Goal: Task Accomplishment & Management: Use online tool/utility

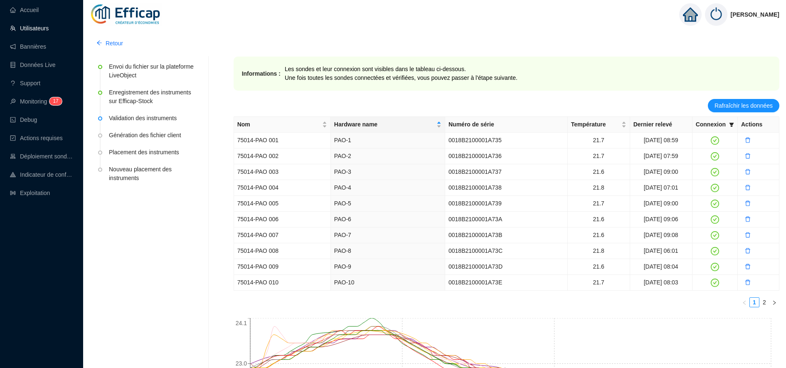
drag, startPoint x: 0, startPoint y: 0, endPoint x: 46, endPoint y: 26, distance: 52.7
click at [46, 26] on link "Utilisateurs" at bounding box center [29, 28] width 39 height 7
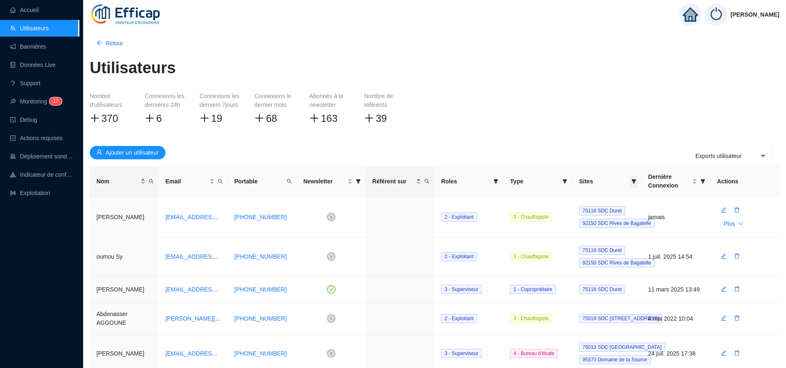
click at [635, 178] on span at bounding box center [634, 181] width 8 height 12
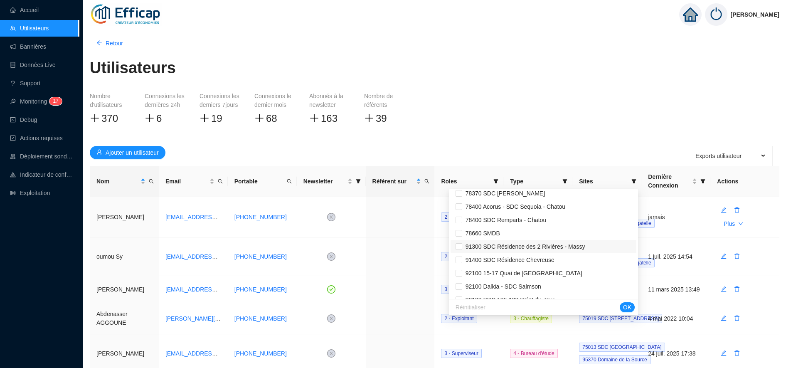
scroll to position [1004, 0]
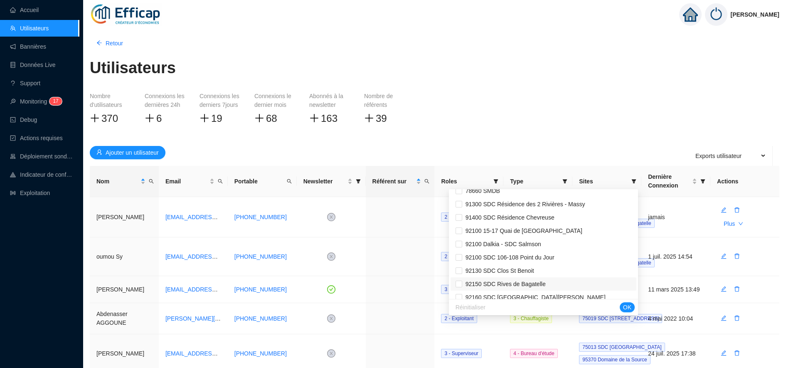
click at [544, 285] on span "92150 SDC Rives de Bagatelle" at bounding box center [504, 284] width 84 height 7
checkbox input "true"
click at [628, 309] on span "OK" at bounding box center [627, 307] width 8 height 9
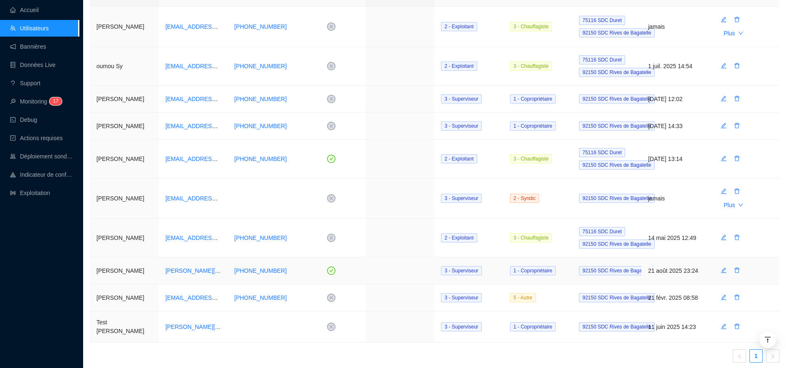
scroll to position [185, 0]
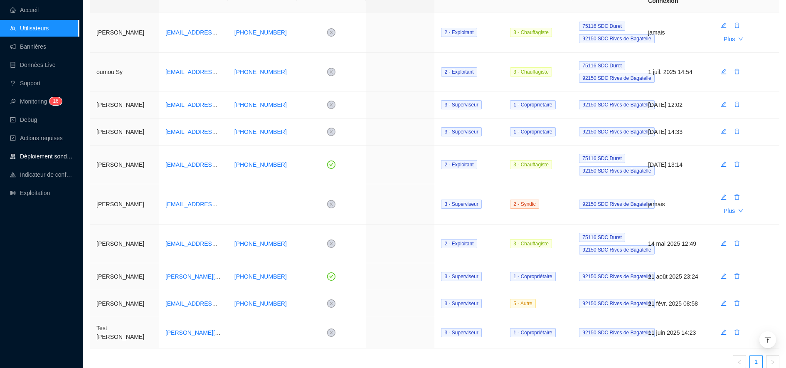
click at [48, 153] on link "Déploiement sondes" at bounding box center [41, 156] width 63 height 7
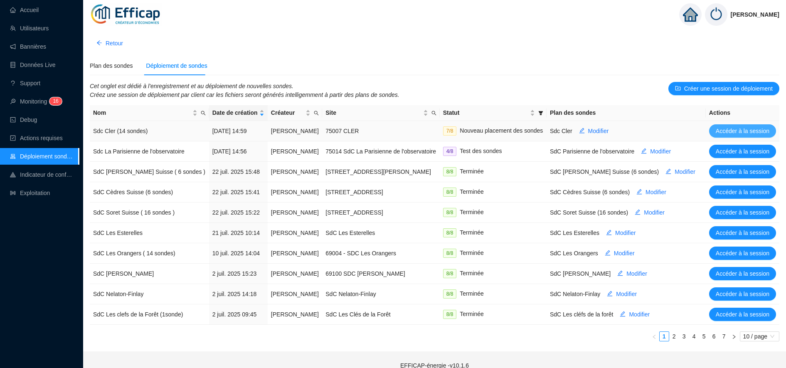
click at [735, 130] on span "Accéder à la session" at bounding box center [743, 131] width 54 height 9
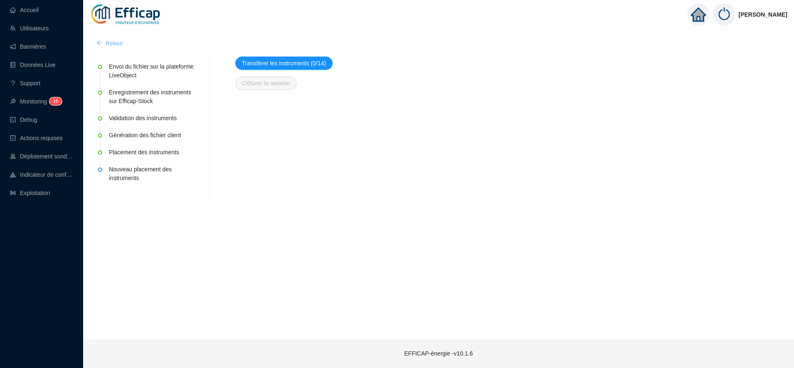
click at [119, 41] on span "Retour" at bounding box center [114, 43] width 17 height 9
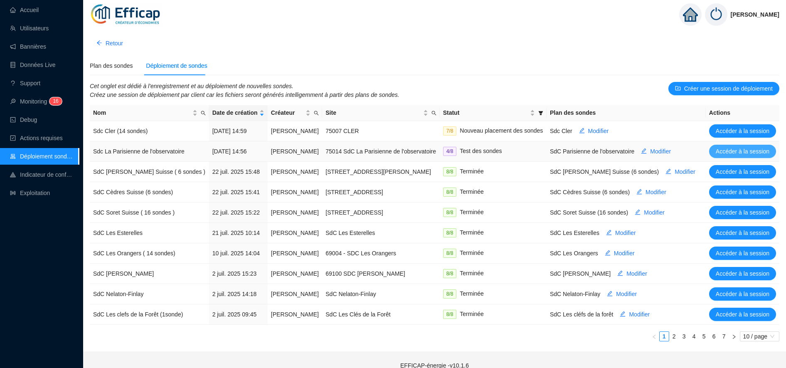
click at [739, 153] on span "Accéder à la session" at bounding box center [743, 151] width 54 height 9
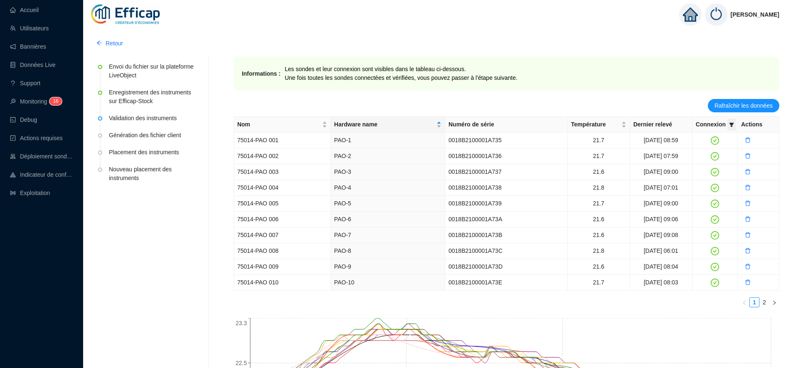
click at [733, 126] on icon "filter" at bounding box center [731, 124] width 5 height 5
click at [717, 153] on span "Invalide" at bounding box center [704, 153] width 29 height 7
checkbox input "true"
click at [722, 169] on span "OK" at bounding box center [725, 170] width 8 height 9
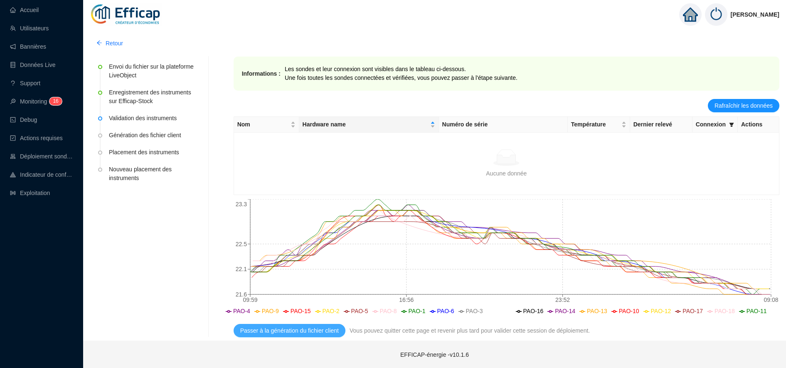
click at [312, 327] on span "Passer à la génération du fichier client" at bounding box center [289, 330] width 98 height 9
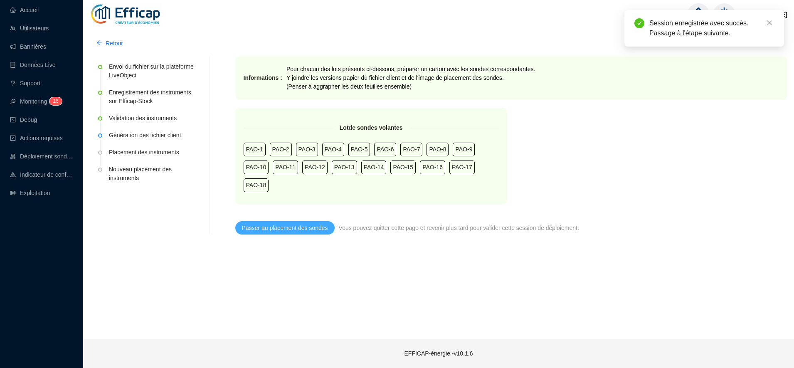
click at [294, 233] on button "Passer au placement des sondes" at bounding box center [284, 227] width 99 height 13
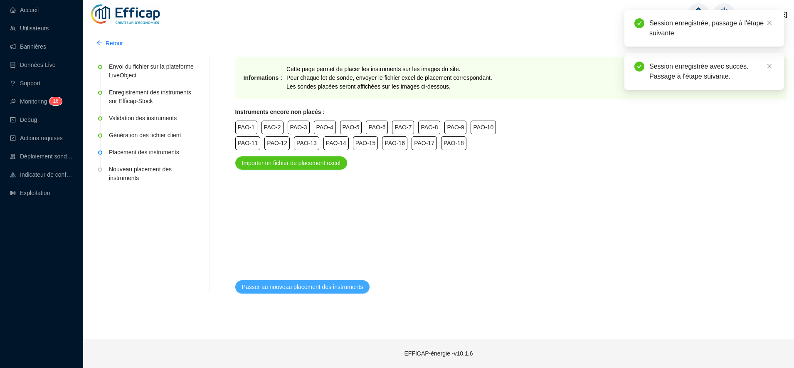
click at [301, 284] on span "Passer au nouveau placement des instruments" at bounding box center [302, 287] width 121 height 9
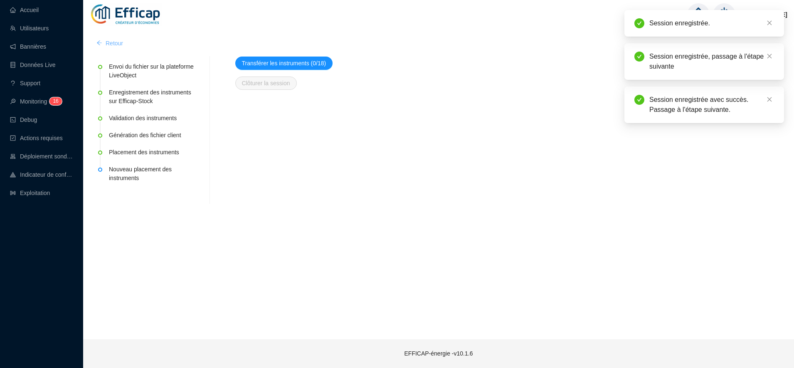
click at [118, 43] on span "Retour" at bounding box center [114, 43] width 17 height 9
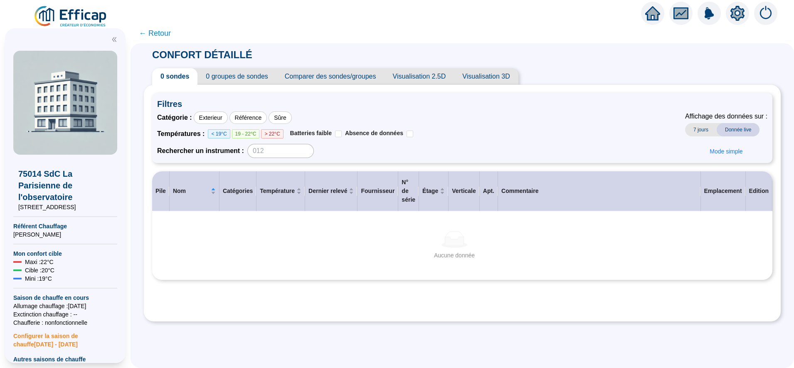
click at [162, 37] on span "← Retour" at bounding box center [155, 33] width 32 height 12
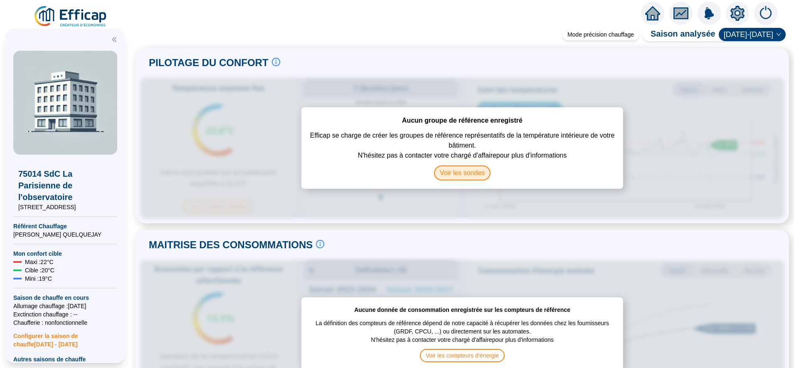
click at [452, 177] on span "Voir les sondes" at bounding box center [462, 172] width 57 height 15
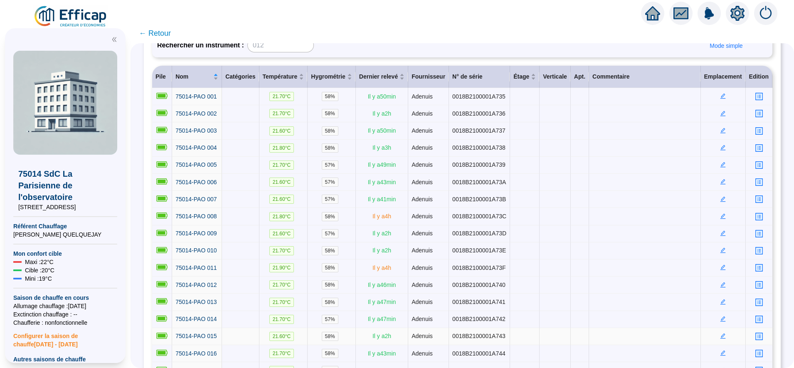
scroll to position [105, 0]
